Goal: Entertainment & Leisure: Browse casually

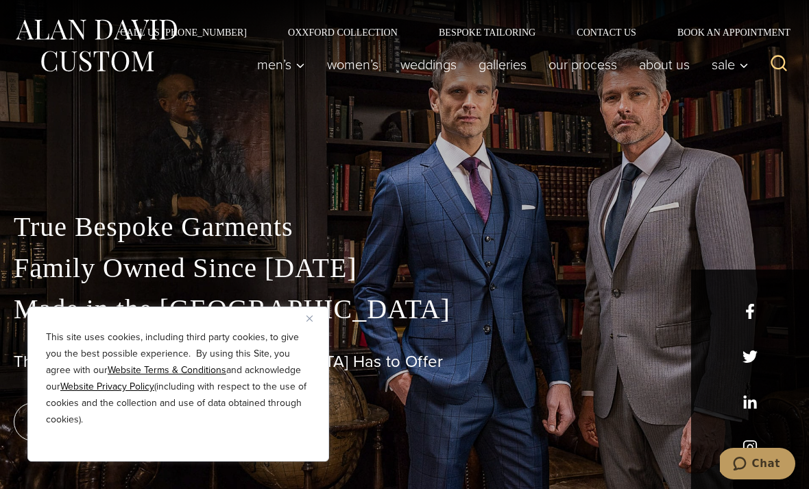
click at [304, 320] on div "This site uses cookies, including third party cookies, to give you the best pos…" at bounding box center [178, 383] width 302 height 155
click at [311, 317] on img "Close" at bounding box center [309, 318] width 6 height 6
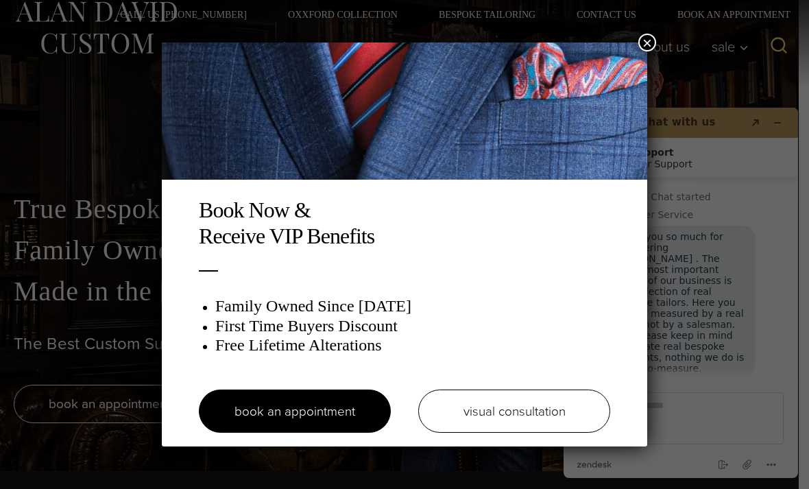
click at [647, 42] on button "×" at bounding box center [647, 43] width 18 height 18
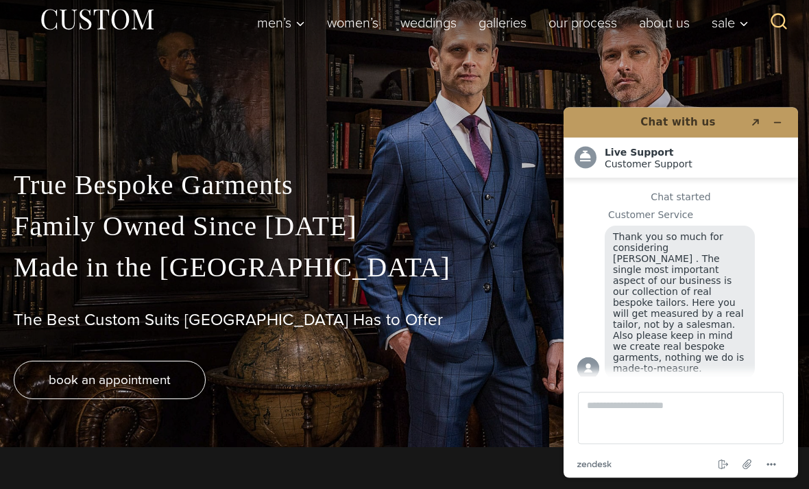
scroll to position [42, 0]
click at [492, 24] on link "Galleries" at bounding box center [502, 22] width 70 height 27
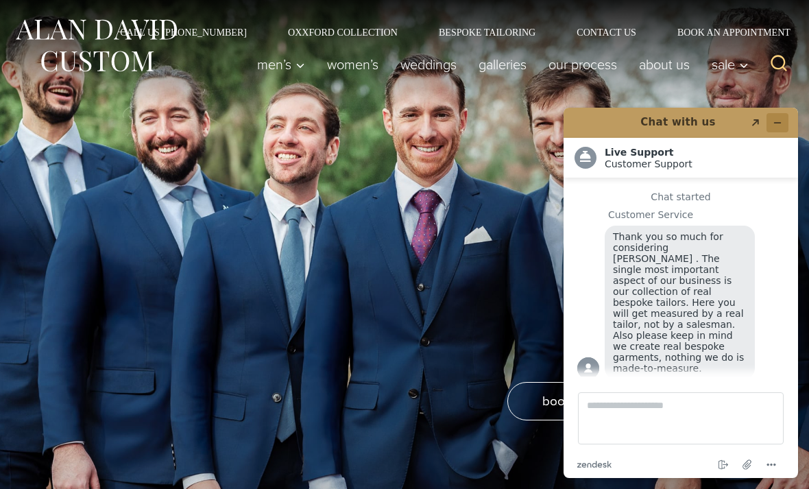
click at [781, 125] on icon "Minimize widget" at bounding box center [777, 123] width 10 height 10
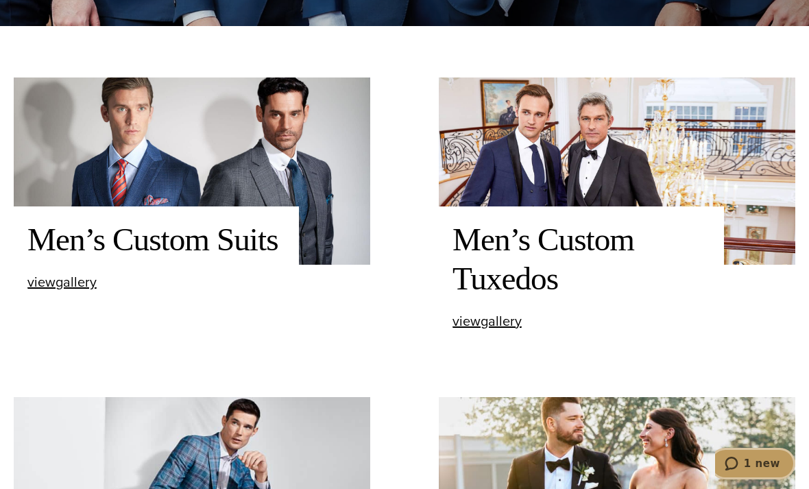
scroll to position [544, 0]
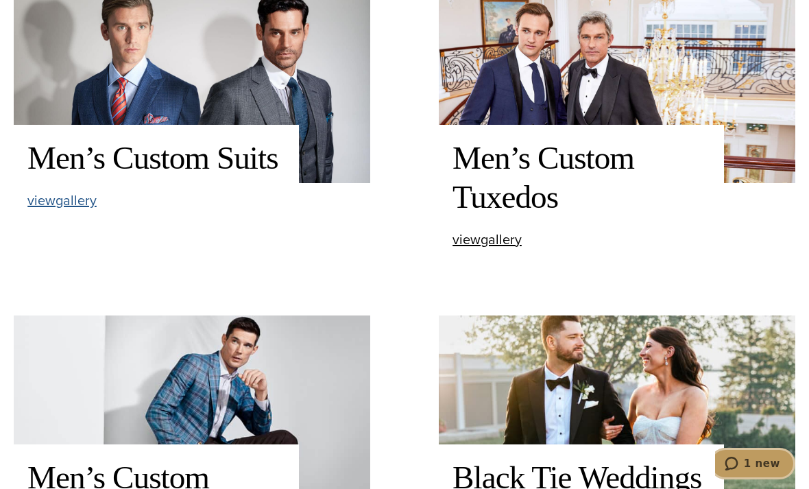
click at [73, 210] on span "view Men’s Custom Suits gallery" at bounding box center [61, 200] width 69 height 21
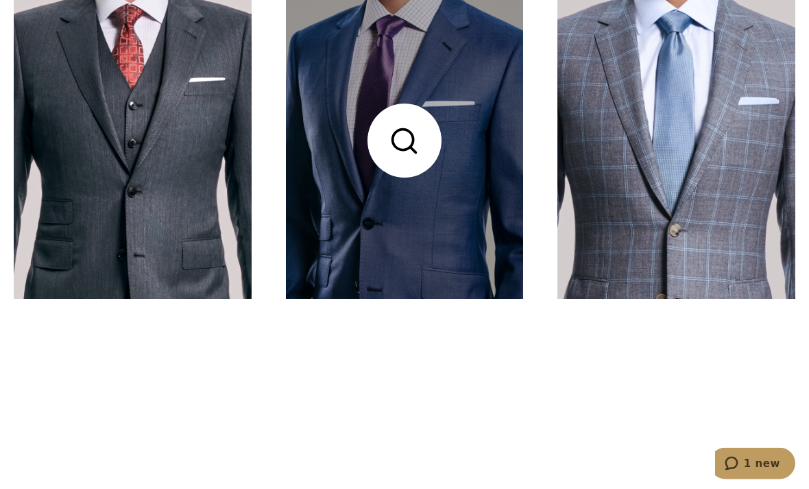
scroll to position [528, 0]
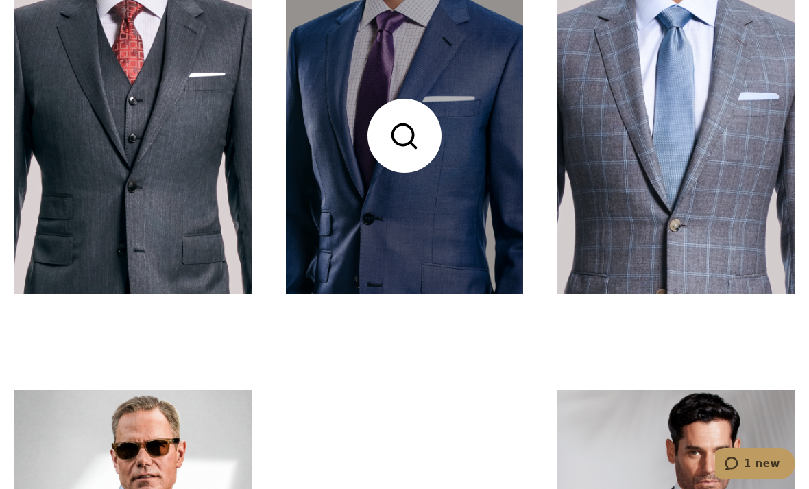
click at [421, 194] on link at bounding box center [405, 135] width 238 height 317
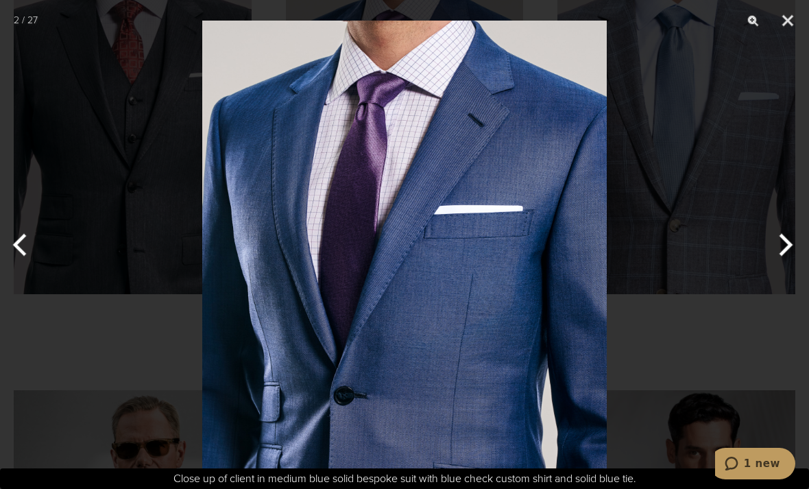
click at [790, 264] on button "Next" at bounding box center [782, 244] width 51 height 69
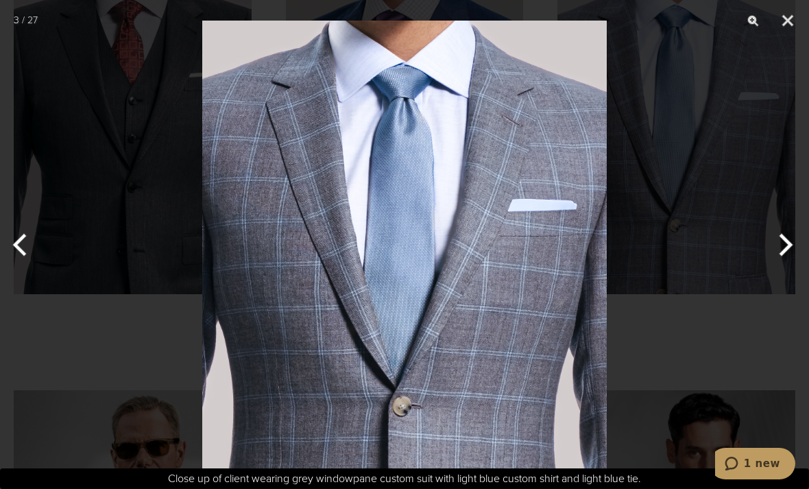
click at [790, 264] on button "Next" at bounding box center [782, 244] width 51 height 69
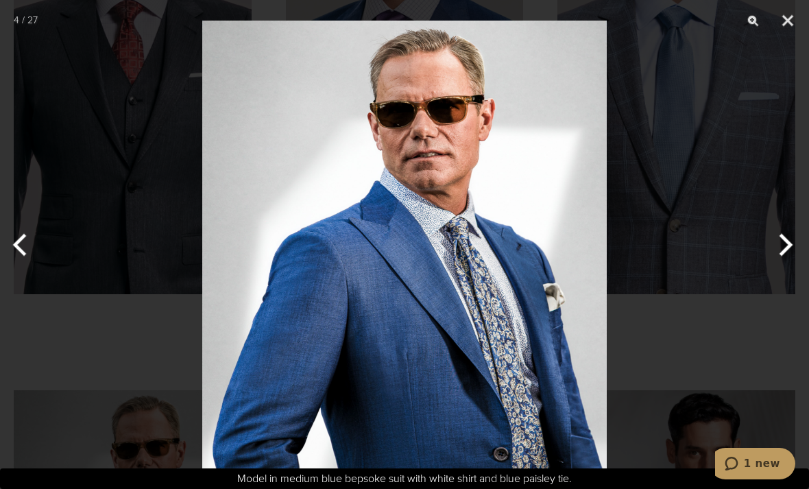
click at [776, 260] on button "Next" at bounding box center [782, 244] width 51 height 69
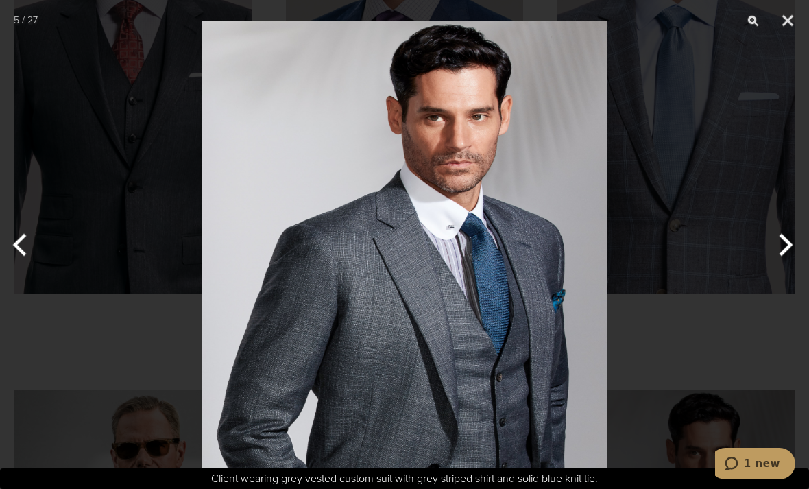
click at [779, 251] on button "Next" at bounding box center [782, 244] width 51 height 69
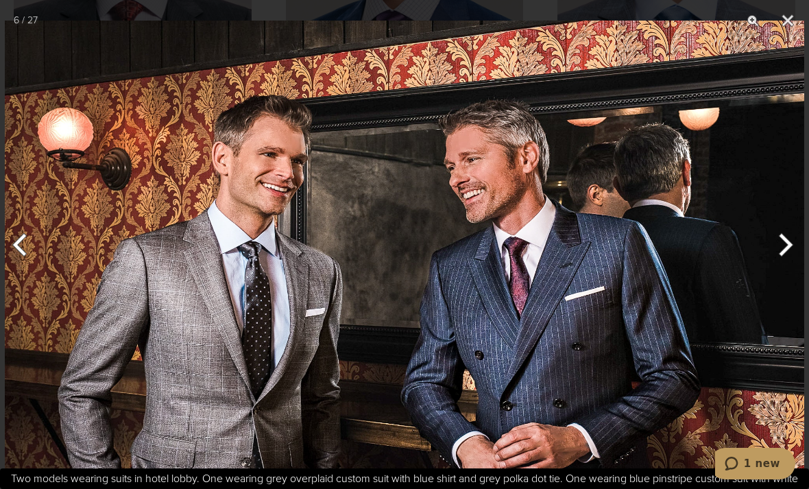
click at [777, 279] on button "Next" at bounding box center [782, 244] width 51 height 69
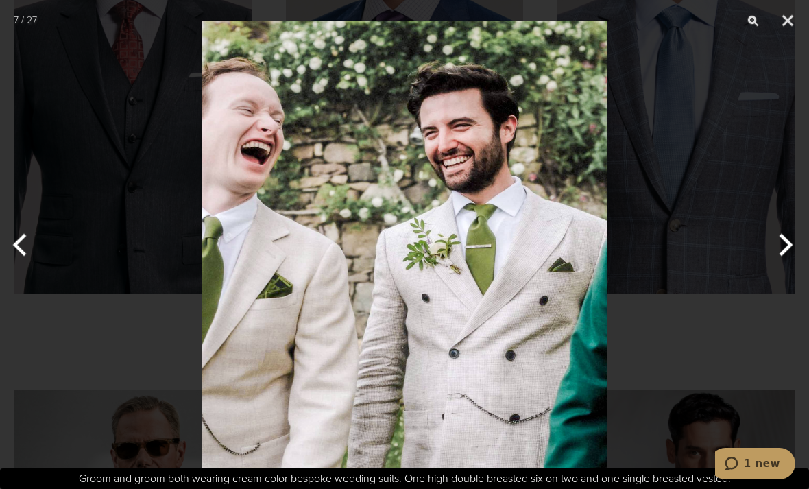
click at [774, 269] on button "Next" at bounding box center [782, 244] width 51 height 69
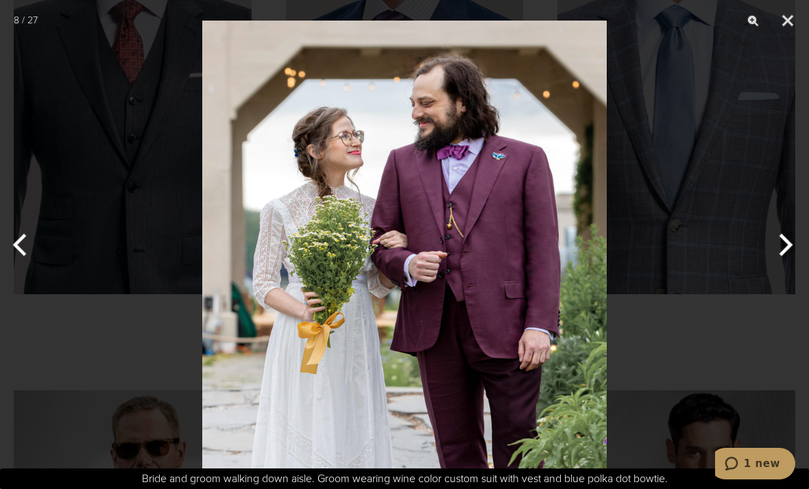
click at [766, 278] on button "Next" at bounding box center [782, 244] width 51 height 69
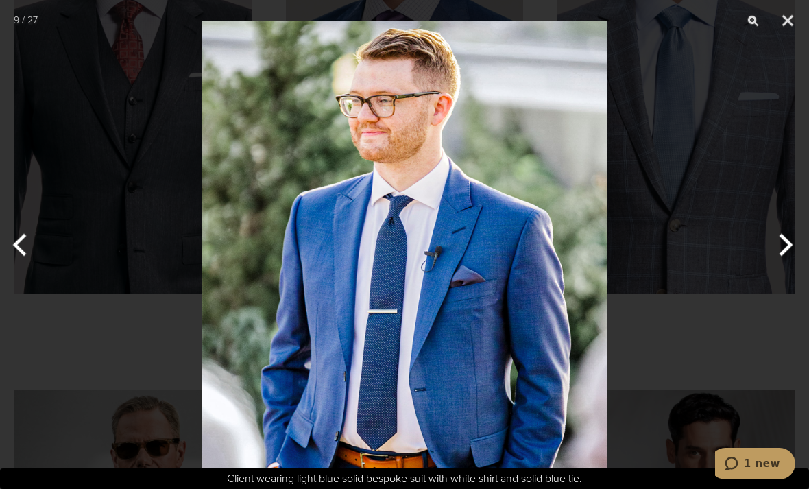
click at [765, 279] on button "Next" at bounding box center [782, 244] width 51 height 69
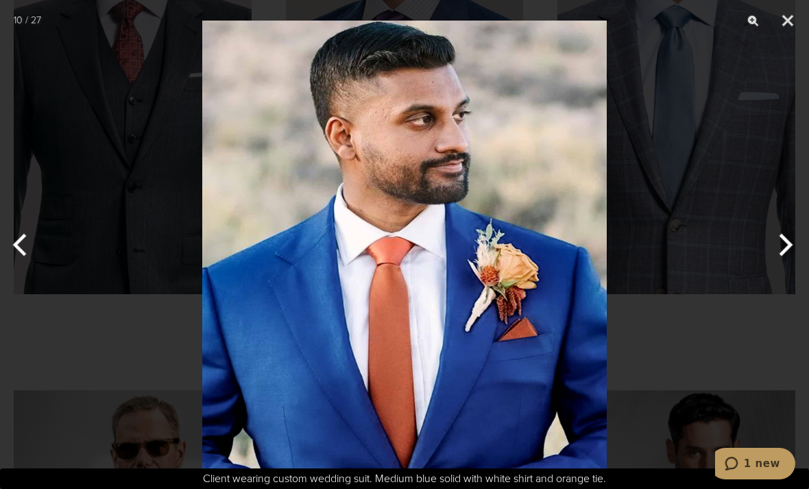
click at [767, 279] on button "Next" at bounding box center [782, 244] width 51 height 69
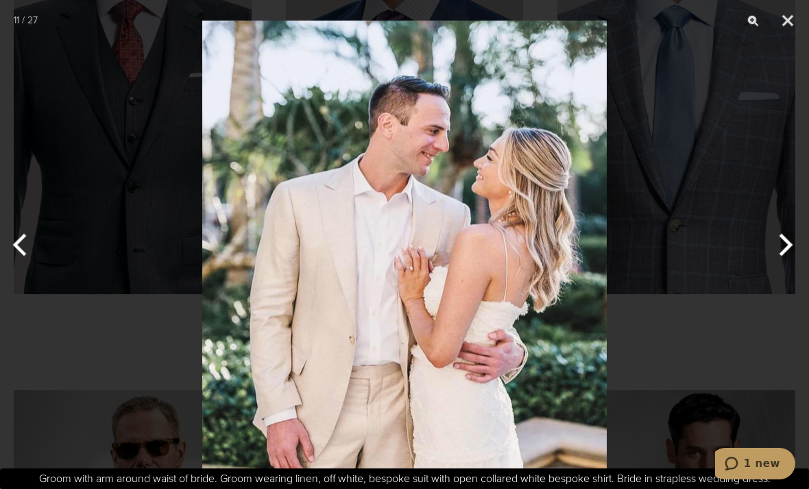
click at [767, 279] on button "Next" at bounding box center [782, 244] width 51 height 69
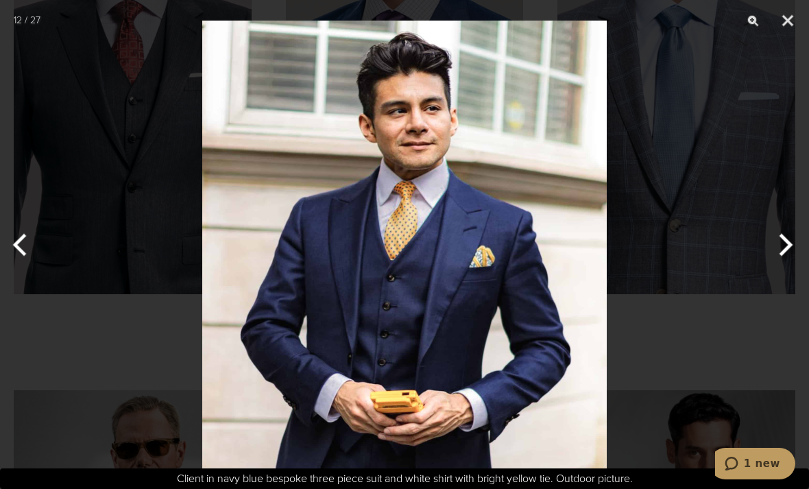
click at [776, 273] on button "Next" at bounding box center [782, 244] width 51 height 69
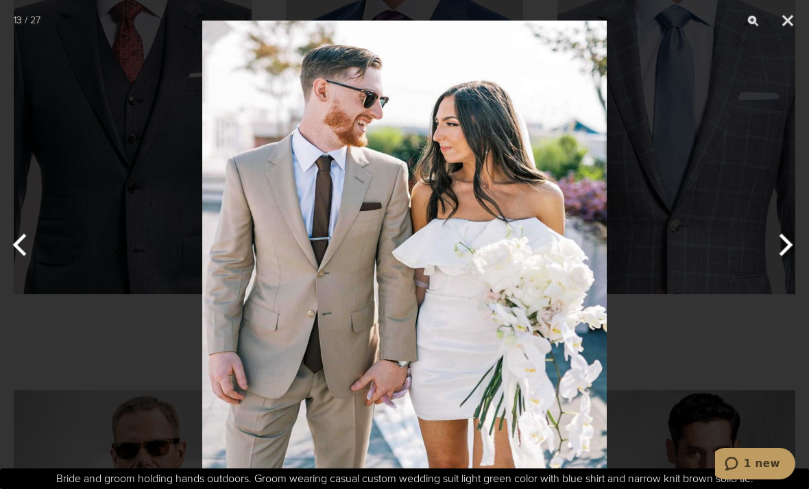
click at [772, 267] on button "Next" at bounding box center [782, 244] width 51 height 69
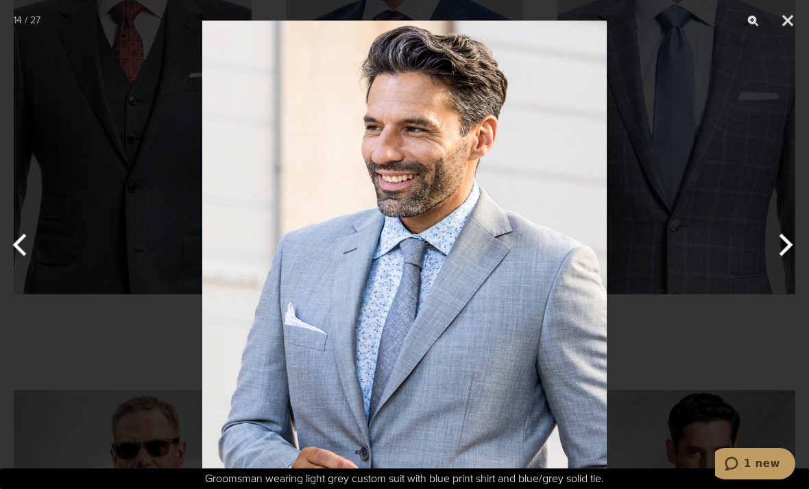
click at [771, 260] on button "Next" at bounding box center [782, 244] width 51 height 69
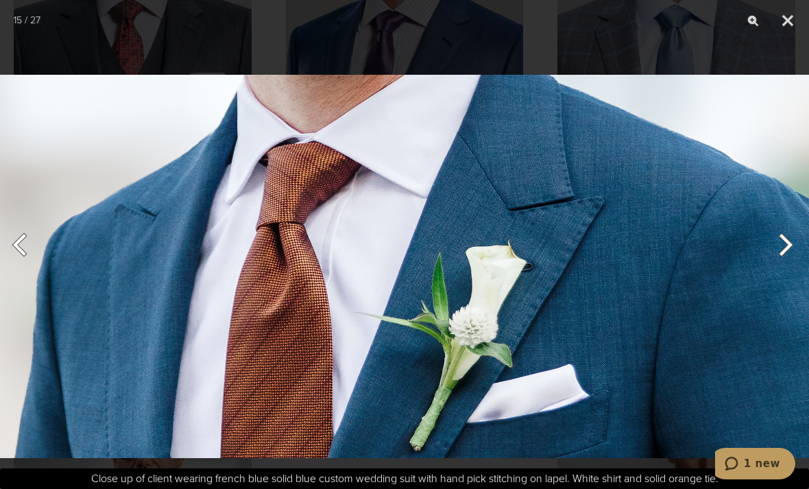
click at [772, 264] on button "Next" at bounding box center [782, 244] width 51 height 69
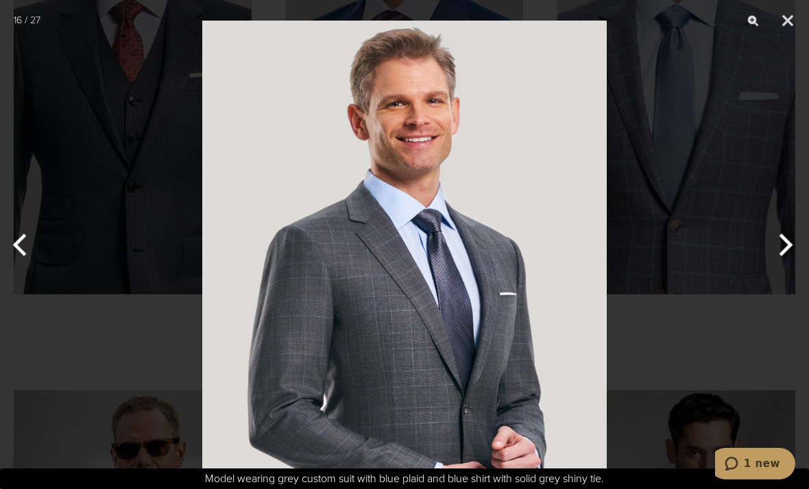
click at [770, 264] on button "Next" at bounding box center [782, 244] width 51 height 69
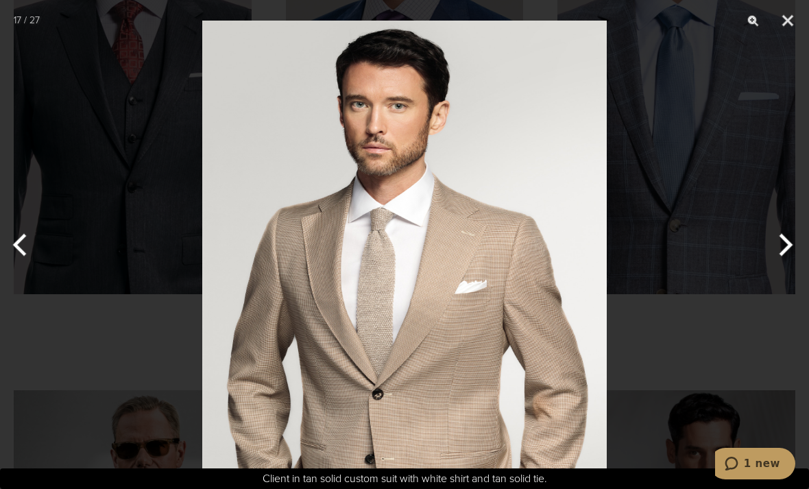
click at [770, 267] on button "Next" at bounding box center [782, 244] width 51 height 69
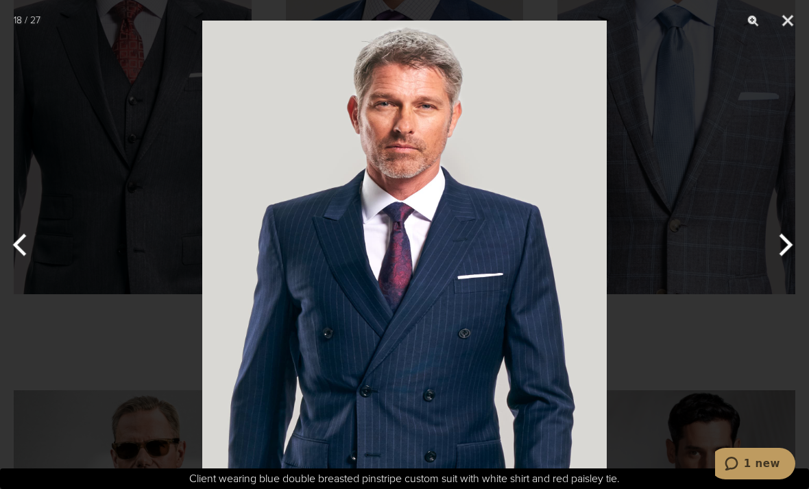
click at [772, 271] on button "Next" at bounding box center [782, 244] width 51 height 69
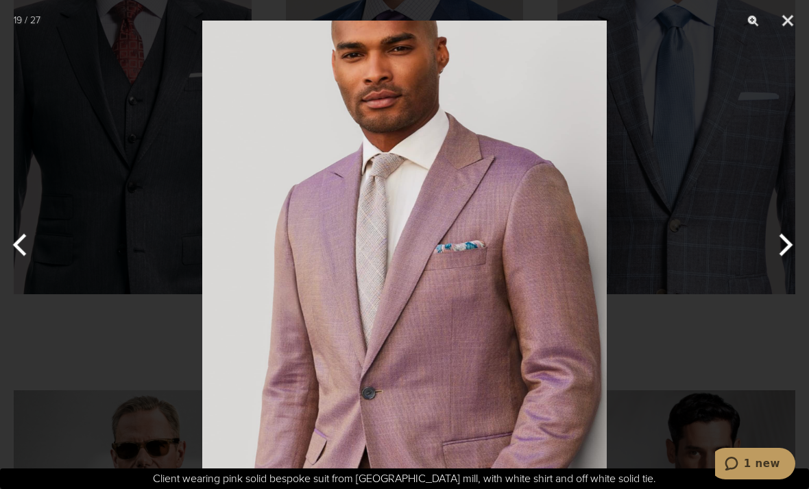
click at [772, 269] on button "Next" at bounding box center [782, 244] width 51 height 69
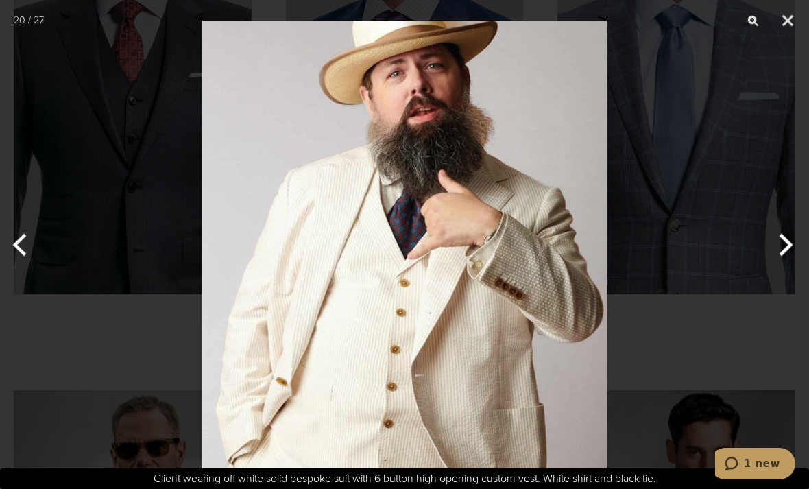
click at [772, 269] on button "Next" at bounding box center [782, 244] width 51 height 69
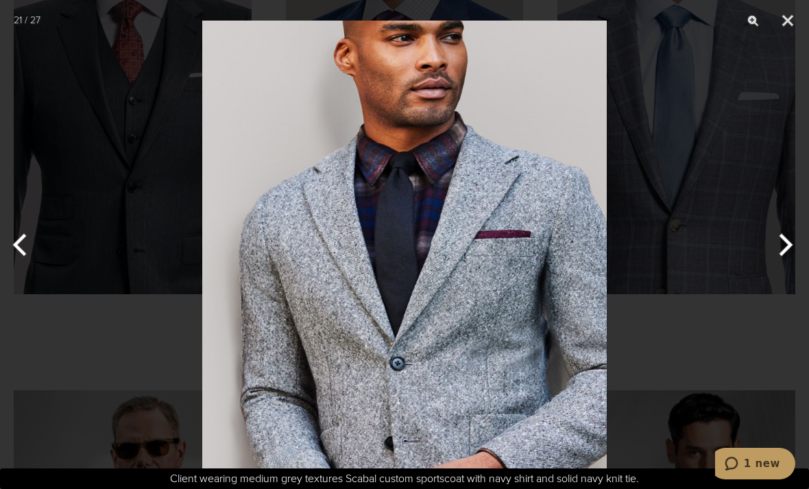
click at [772, 267] on button "Next" at bounding box center [782, 244] width 51 height 69
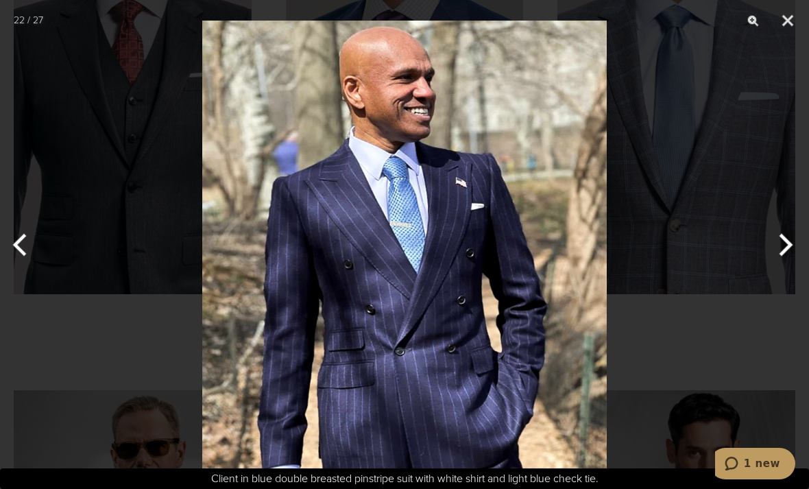
click at [771, 270] on button "Next" at bounding box center [782, 244] width 51 height 69
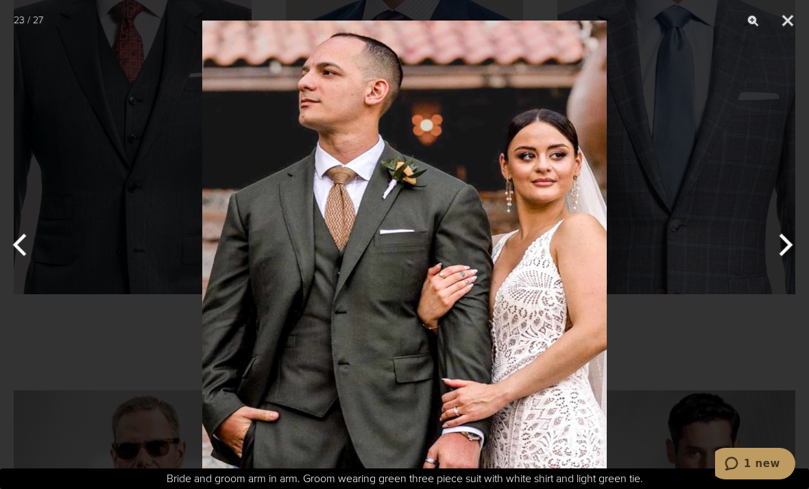
click at [23, 259] on button "Previous" at bounding box center [25, 244] width 51 height 69
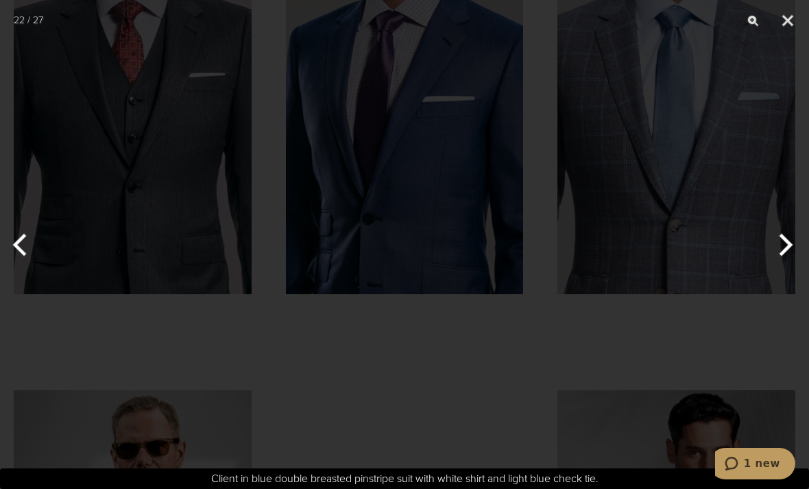
click at [22, 258] on button "Previous" at bounding box center [25, 244] width 51 height 69
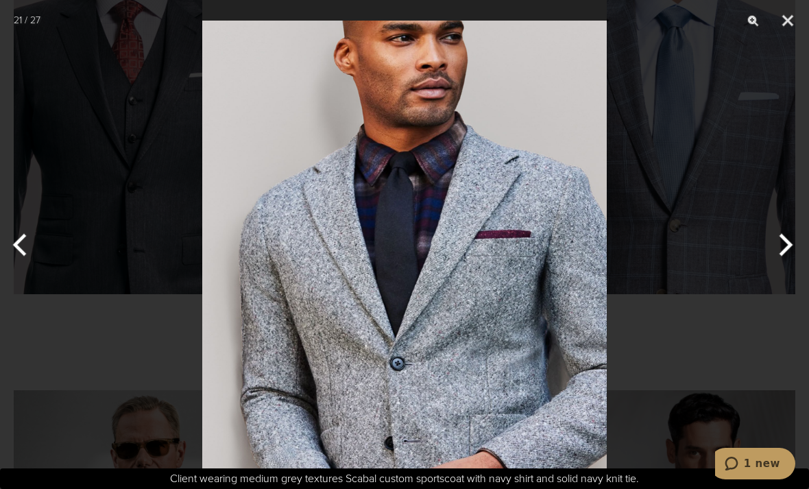
click at [32, 265] on button "Previous" at bounding box center [25, 244] width 51 height 69
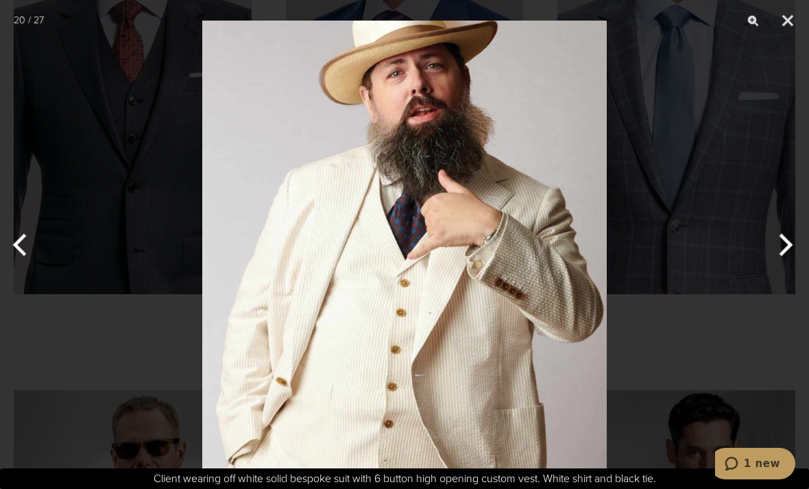
click at [778, 262] on button "Next" at bounding box center [782, 244] width 51 height 69
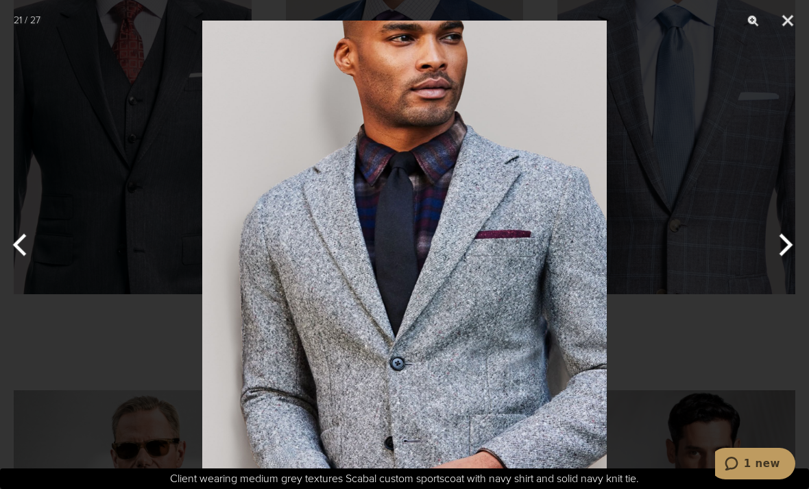
click at [773, 267] on button "Next" at bounding box center [782, 244] width 51 height 69
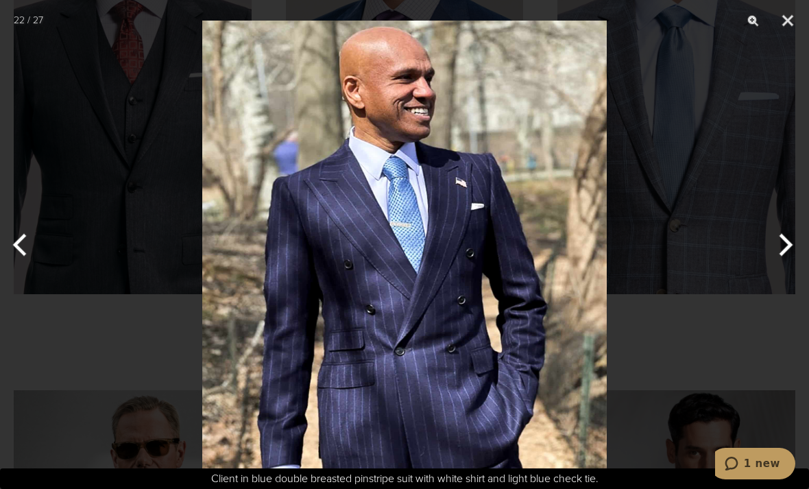
click at [773, 265] on button "Next" at bounding box center [782, 244] width 51 height 69
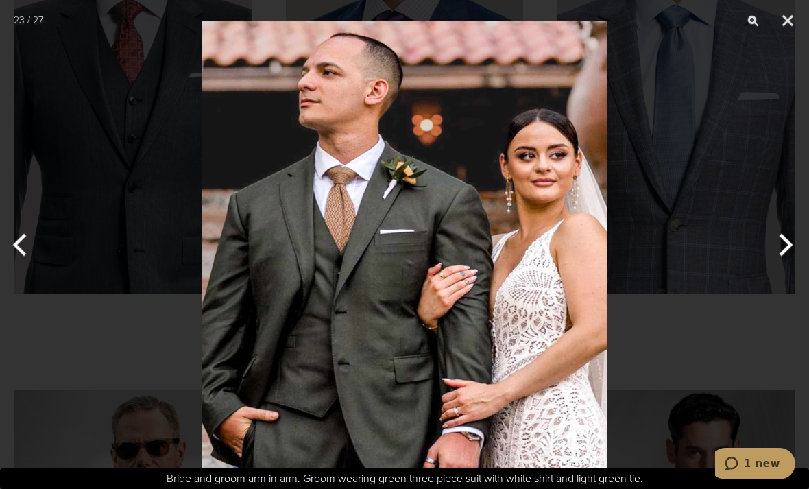
click at [772, 267] on button "Next" at bounding box center [782, 244] width 51 height 69
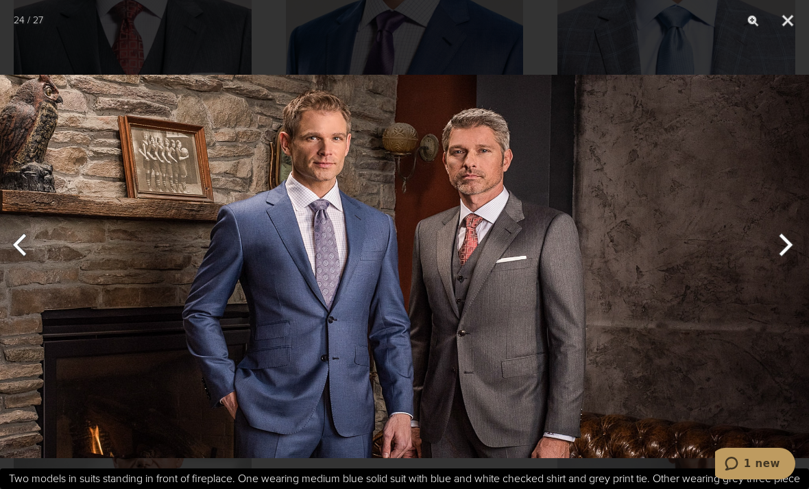
click at [771, 269] on button "Next" at bounding box center [782, 244] width 51 height 69
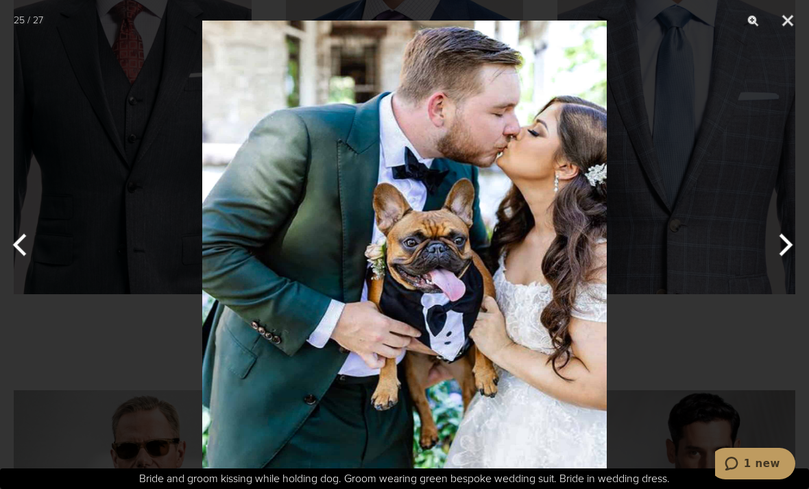
click at [772, 267] on button "Next" at bounding box center [782, 244] width 51 height 69
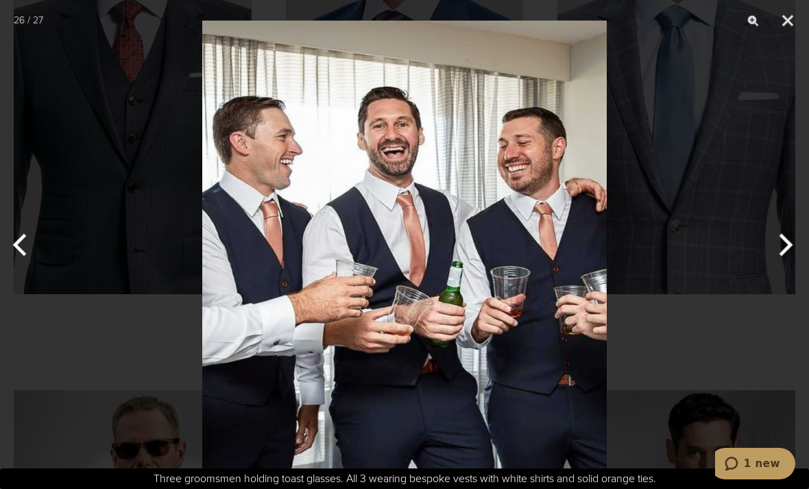
click at [767, 272] on button "Next" at bounding box center [782, 244] width 51 height 69
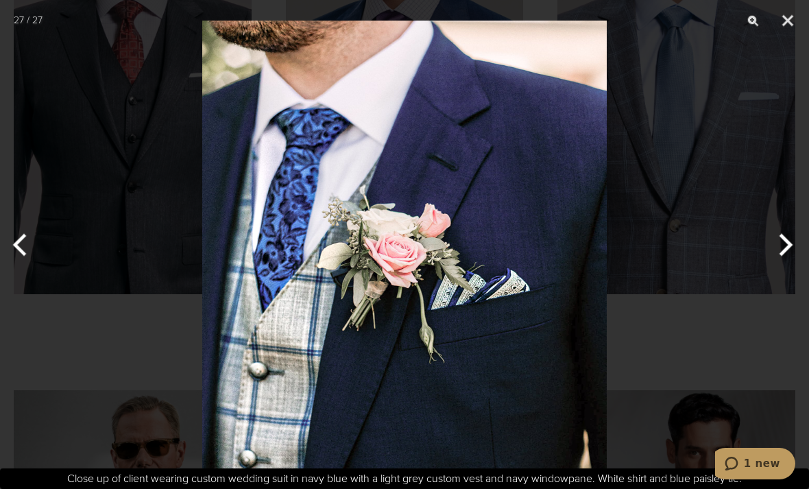
click at [771, 273] on button "Next" at bounding box center [782, 244] width 51 height 69
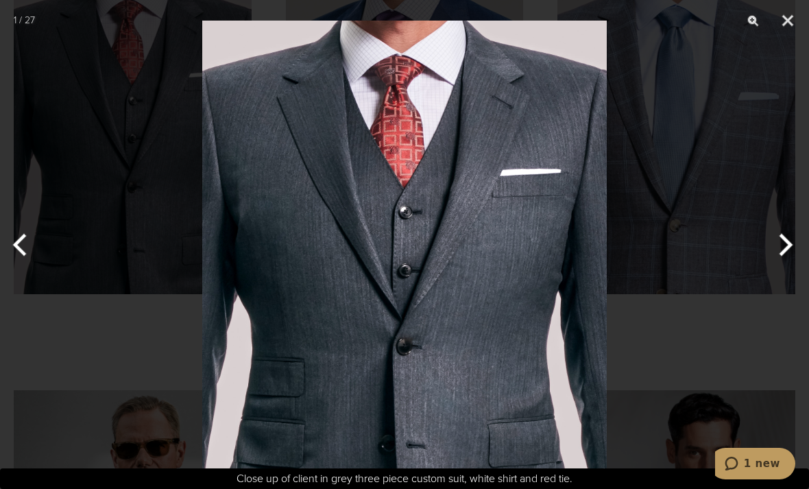
click at [20, 263] on button "Previous" at bounding box center [25, 244] width 51 height 69
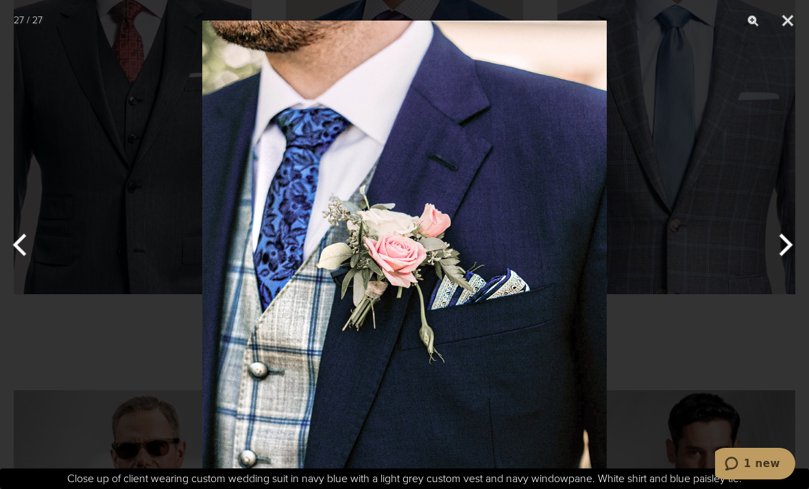
click at [776, 273] on button "Next" at bounding box center [782, 244] width 51 height 69
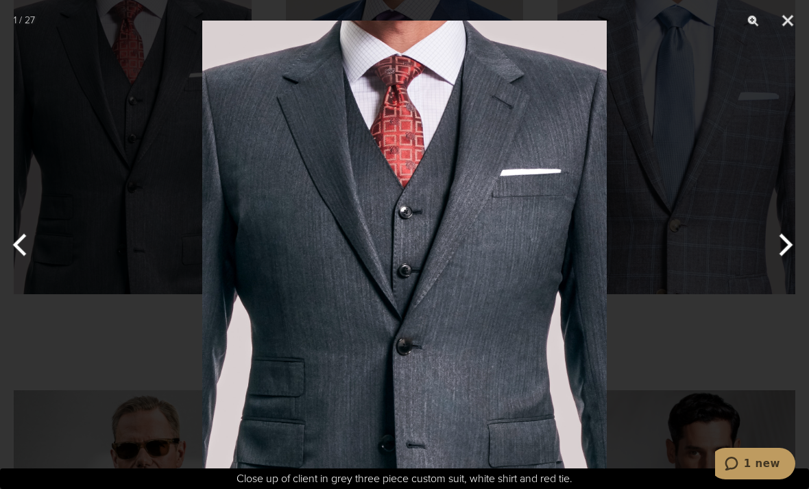
click at [776, 271] on button "Next" at bounding box center [782, 244] width 51 height 69
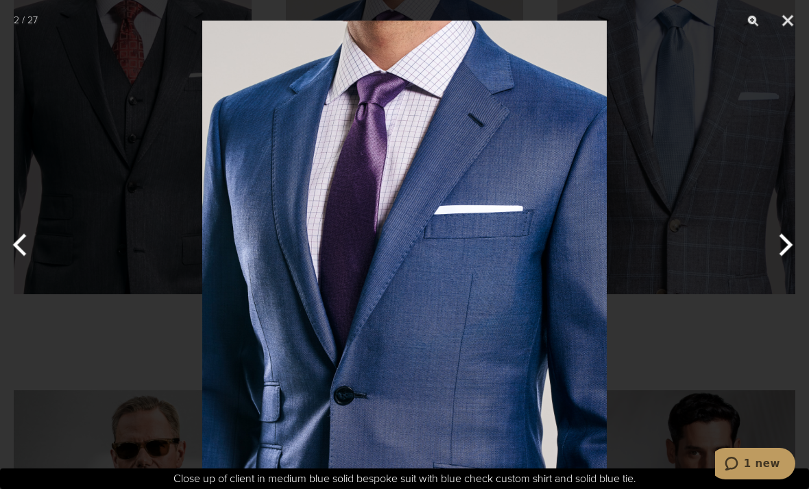
click at [778, 275] on button "Next" at bounding box center [782, 244] width 51 height 69
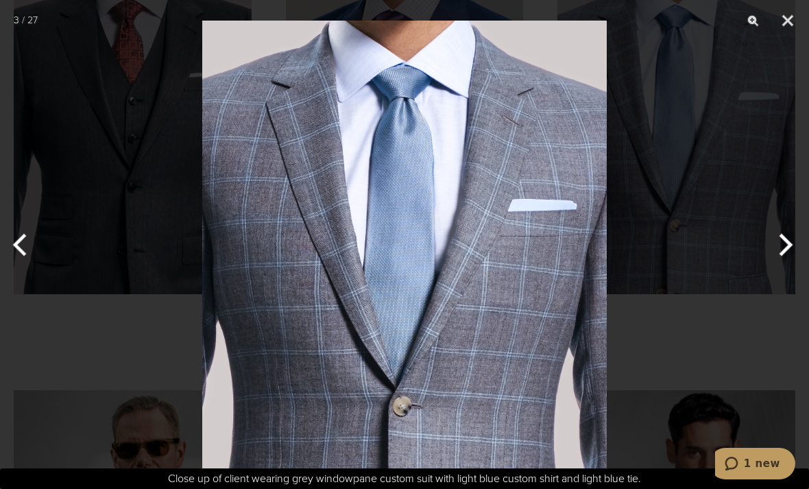
click at [776, 269] on button "Next" at bounding box center [782, 244] width 51 height 69
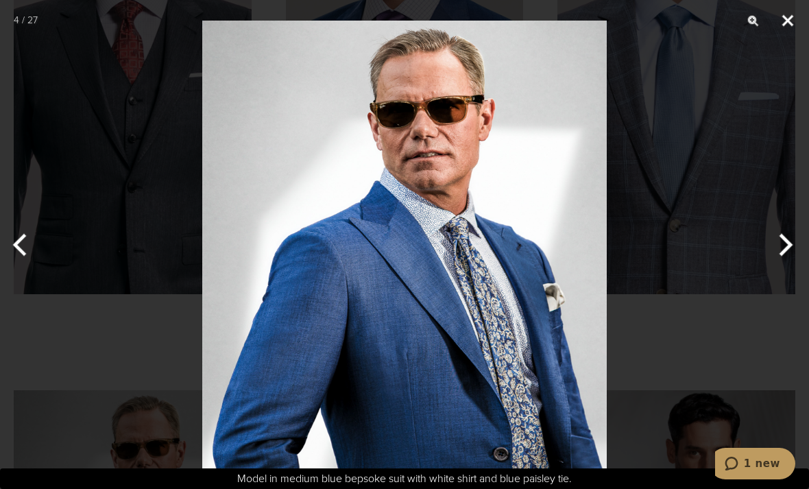
click at [790, 16] on button "Close" at bounding box center [787, 20] width 34 height 41
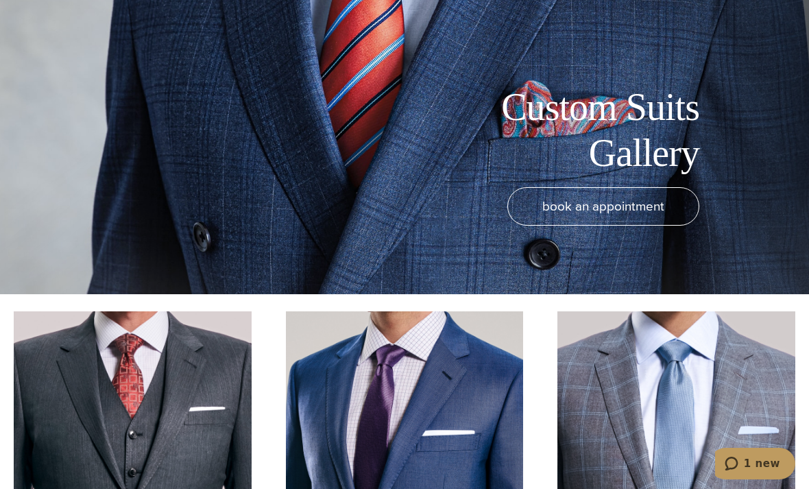
scroll to position [0, 0]
